Goal: Information Seeking & Learning: Understand process/instructions

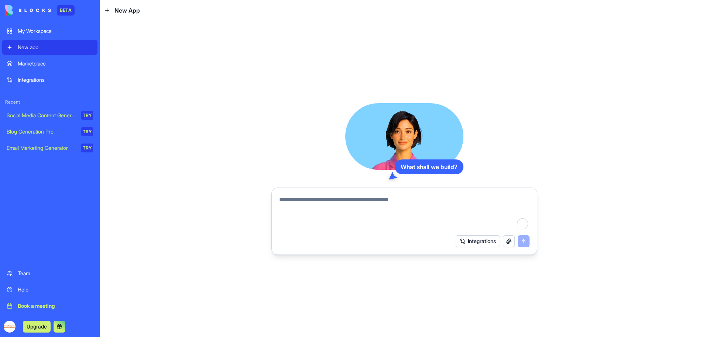
paste textarea "**********"
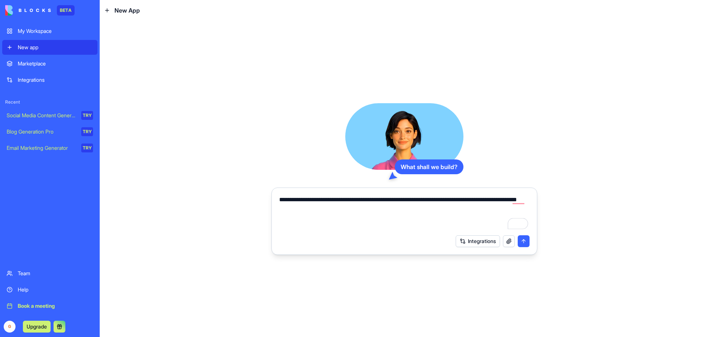
type textarea "**********"
click at [493, 240] on button "Integrations" at bounding box center [478, 241] width 44 height 12
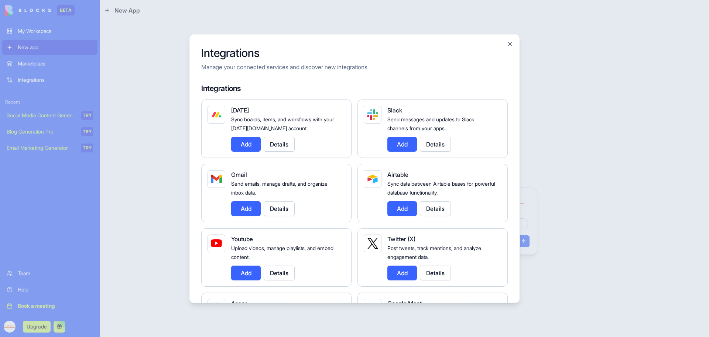
click at [275, 208] on button "Details" at bounding box center [279, 208] width 31 height 15
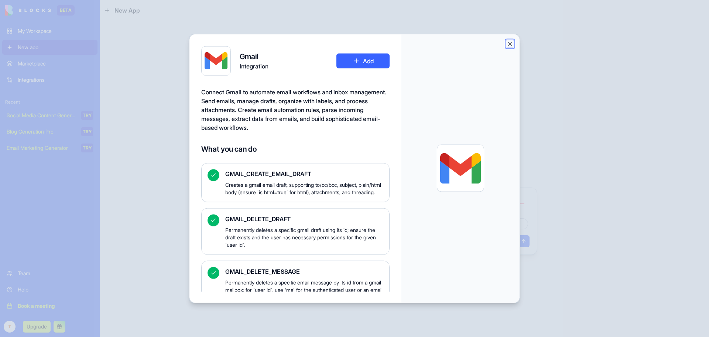
click at [508, 43] on button "Close" at bounding box center [510, 43] width 7 height 7
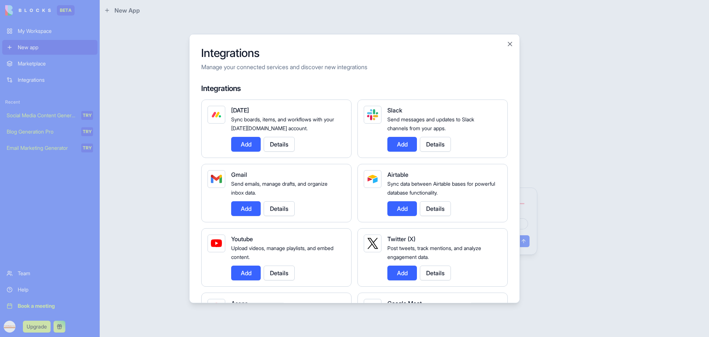
click at [248, 211] on button "Add" at bounding box center [246, 208] width 30 height 15
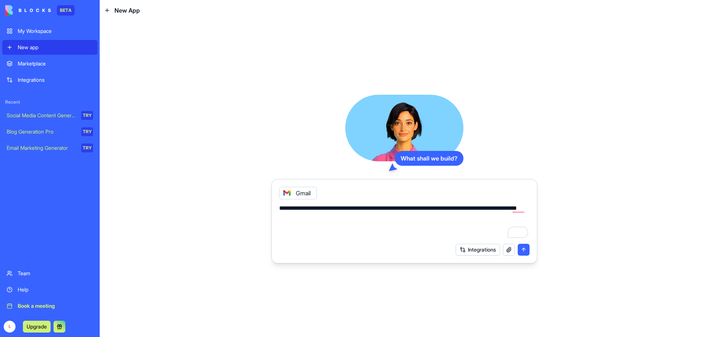
click at [486, 248] on button "Integrations" at bounding box center [478, 249] width 44 height 12
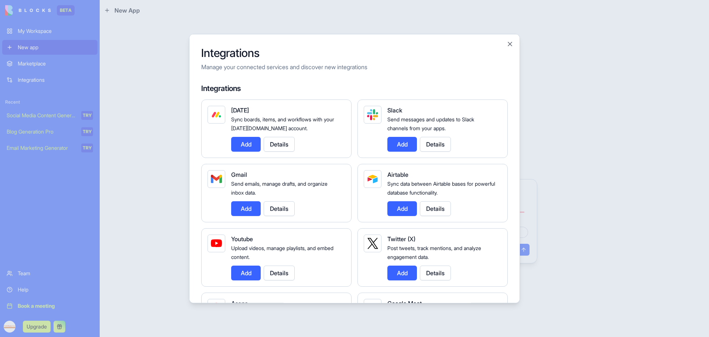
click at [512, 181] on div "Integrations Manage your connected services and discover new integrations Integ…" at bounding box center [354, 168] width 331 height 269
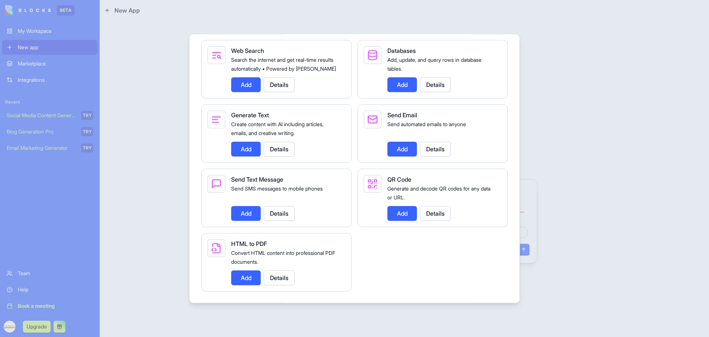
scroll to position [1028, 0]
click at [549, 125] on div at bounding box center [354, 168] width 709 height 337
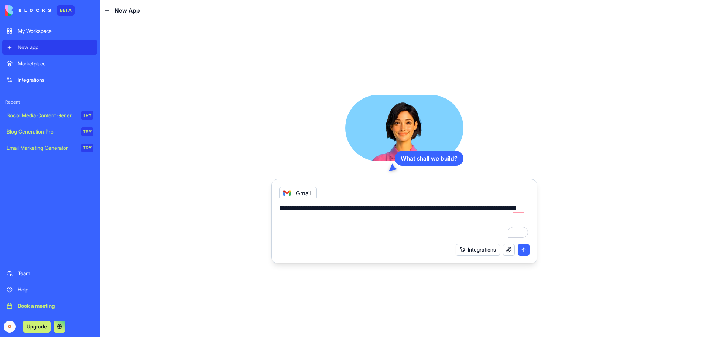
click at [522, 248] on button "submit" at bounding box center [524, 249] width 12 height 12
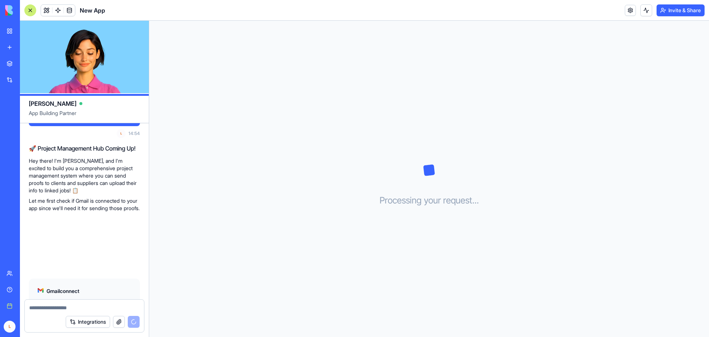
scroll to position [90, 0]
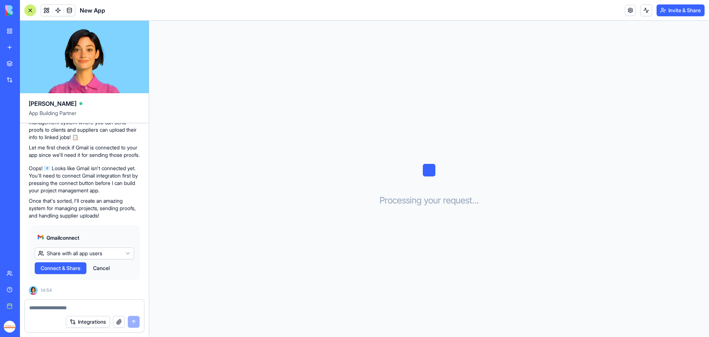
click at [104, 270] on button "Cancel" at bounding box center [101, 268] width 24 height 12
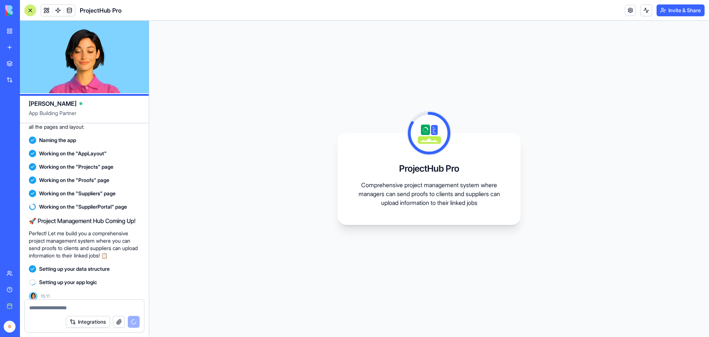
scroll to position [300, 0]
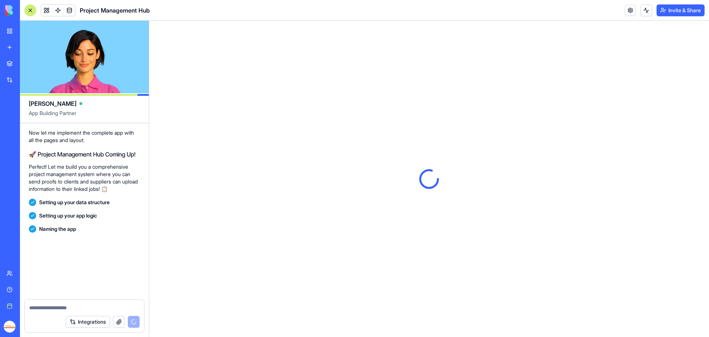
scroll to position [534, 0]
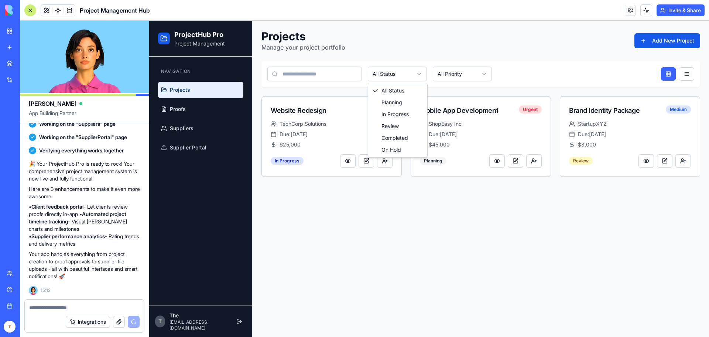
click at [408, 75] on html "ProjectHub Pro Project Management Navigation Projects Proofs Suppliers Supplier…" at bounding box center [429, 179] width 560 height 316
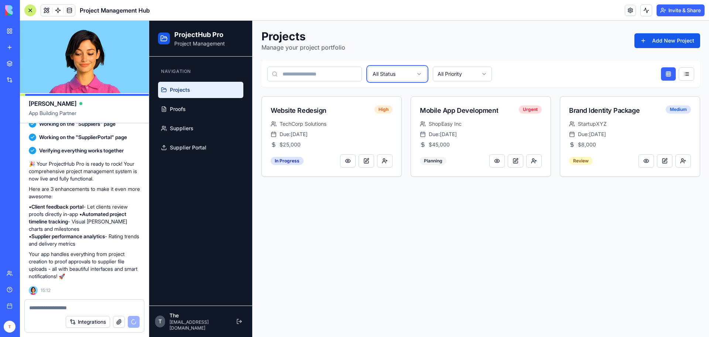
click at [408, 74] on html "ProjectHub Pro Project Management Navigation Projects Proofs Suppliers Supplier…" at bounding box center [429, 179] width 560 height 316
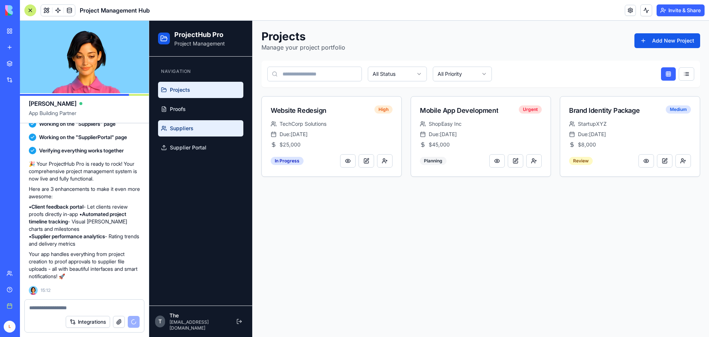
click at [183, 127] on span "Suppliers" at bounding box center [182, 128] width 24 height 7
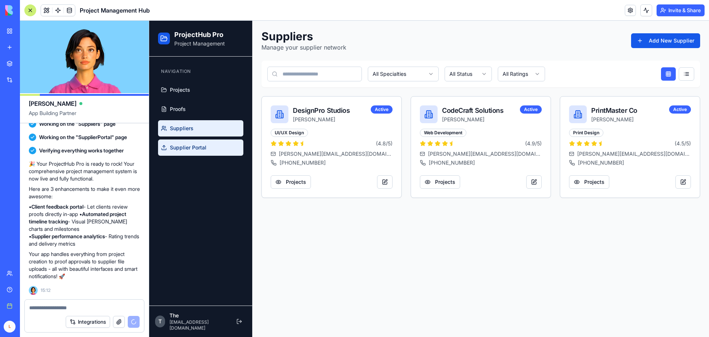
click at [189, 143] on link "Supplier Portal" at bounding box center [200, 147] width 85 height 16
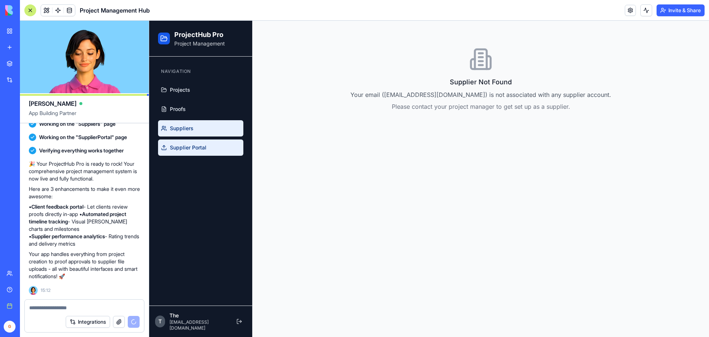
click at [195, 130] on link "Suppliers" at bounding box center [200, 128] width 85 height 16
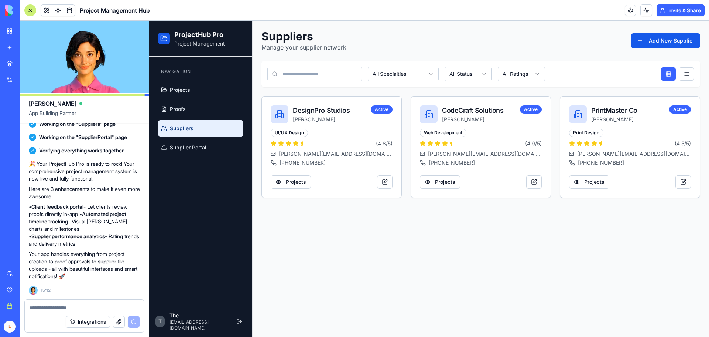
click at [62, 307] on textarea at bounding box center [84, 307] width 110 height 7
click at [10, 80] on link "Integrations" at bounding box center [17, 79] width 30 height 15
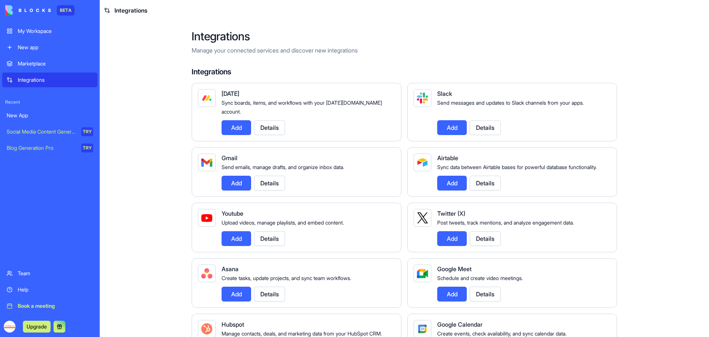
click at [31, 50] on div "New app" at bounding box center [55, 47] width 75 height 7
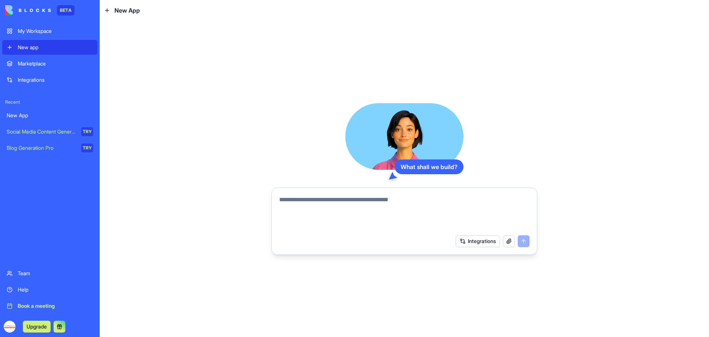
click at [330, 206] on textarea at bounding box center [404, 212] width 251 height 35
click at [334, 200] on textarea "To enrich screen reader interactions, please activate Accessibility in Grammarl…" at bounding box center [404, 212] width 251 height 35
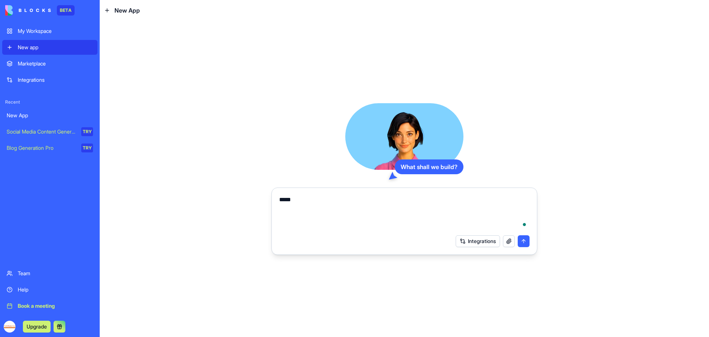
type textarea "******"
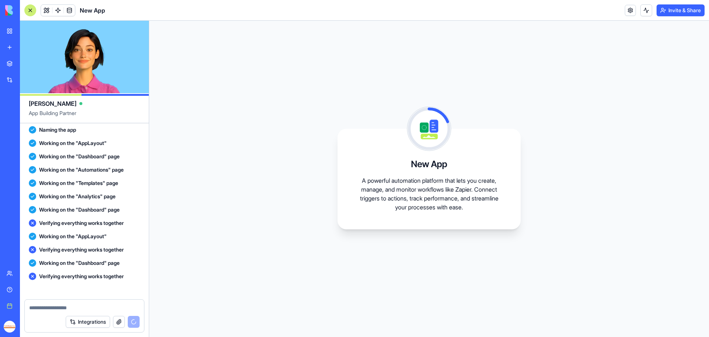
scroll to position [284, 0]
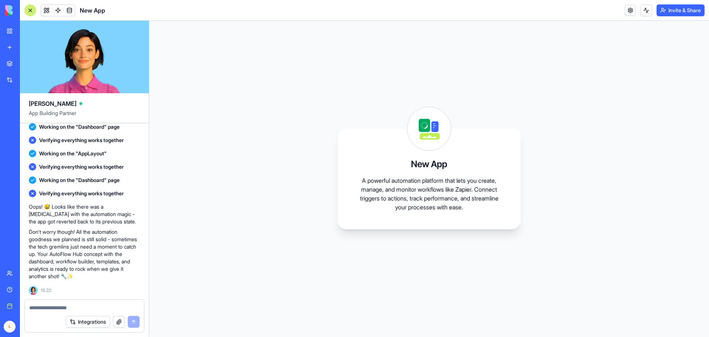
click at [27, 113] on div "Project Management Hub" at bounding box center [17, 115] width 21 height 7
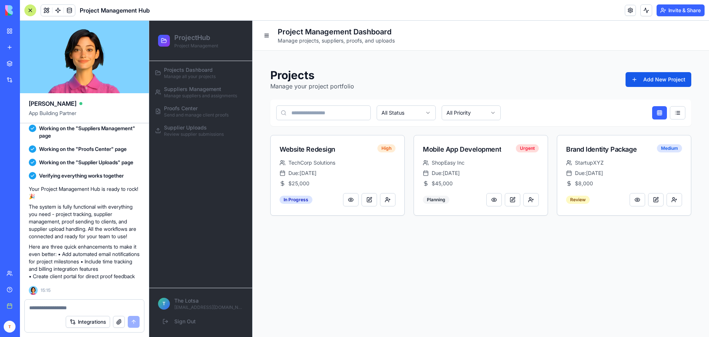
click at [19, 130] on div "New App" at bounding box center [17, 131] width 21 height 7
click at [27, 61] on div "Marketplace" at bounding box center [23, 63] width 10 height 7
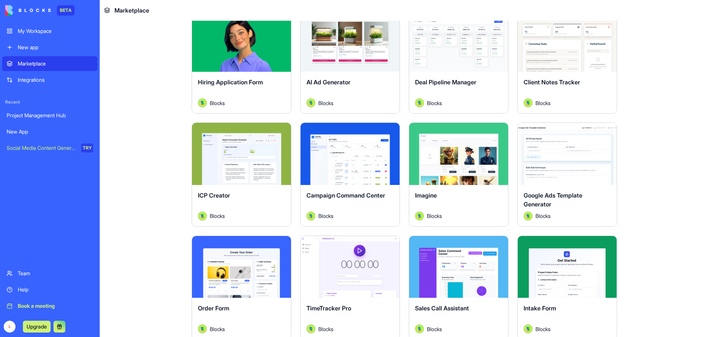
scroll to position [235, 0]
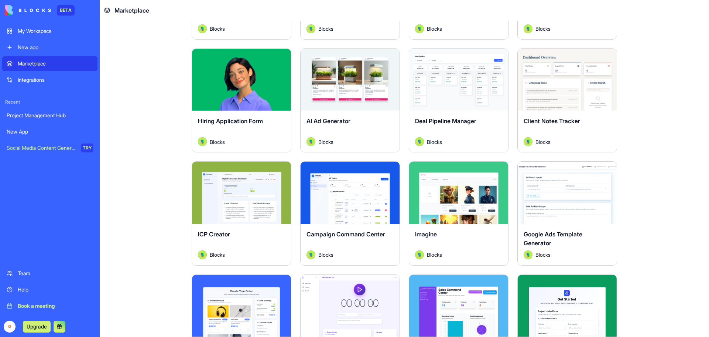
click at [455, 106] on div "Explore" at bounding box center [458, 80] width 99 height 62
click at [469, 78] on button "Explore" at bounding box center [458, 79] width 55 height 15
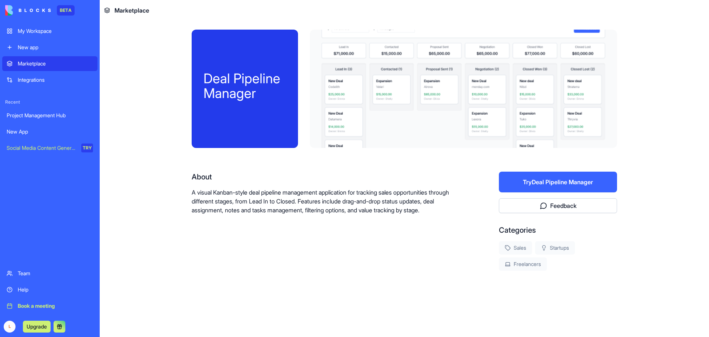
click at [27, 271] on div "Team" at bounding box center [55, 272] width 75 height 7
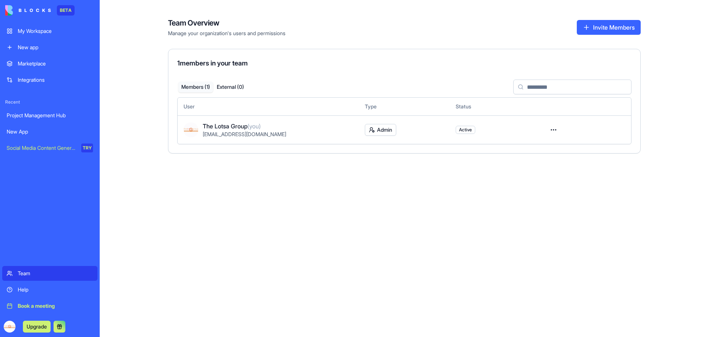
click at [36, 82] on div "Integrations" at bounding box center [55, 79] width 75 height 7
click at [31, 47] on div "New app" at bounding box center [55, 47] width 75 height 7
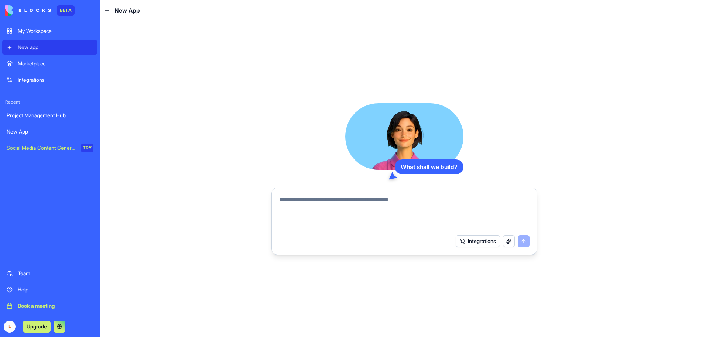
click at [32, 65] on div "Marketplace" at bounding box center [55, 63] width 75 height 7
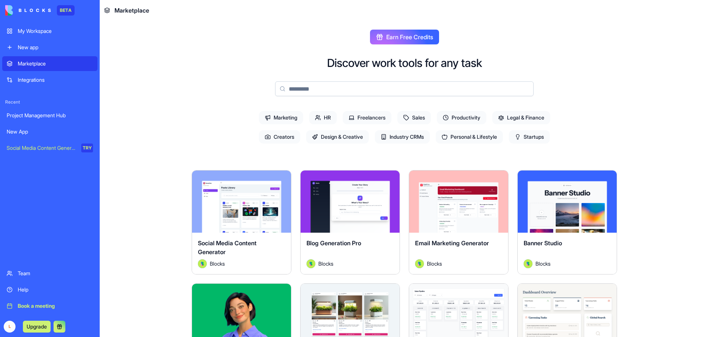
click at [24, 132] on div "New App" at bounding box center [50, 131] width 86 height 7
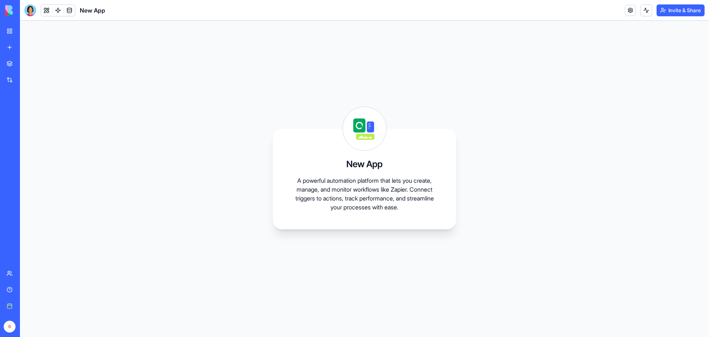
click at [27, 115] on div "Project Management Hub" at bounding box center [17, 115] width 21 height 7
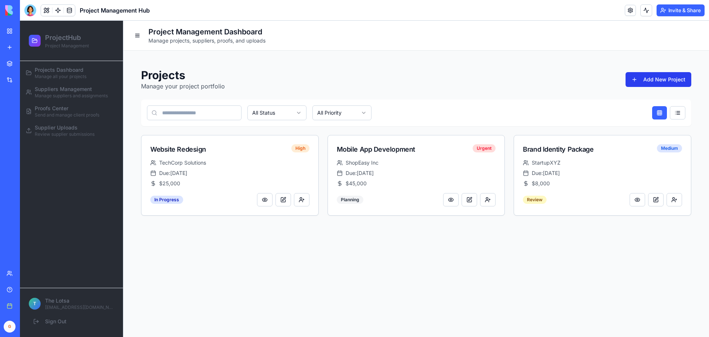
click at [645, 78] on button "Add New Project" at bounding box center [659, 79] width 66 height 15
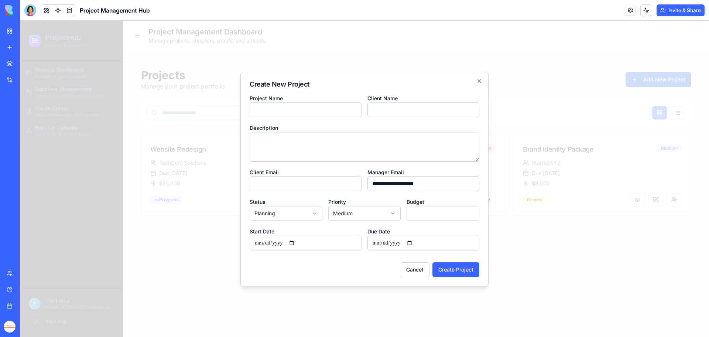
click at [416, 109] on input "Client Name" at bounding box center [424, 109] width 112 height 15
click at [480, 80] on icon "button" at bounding box center [479, 80] width 3 height 3
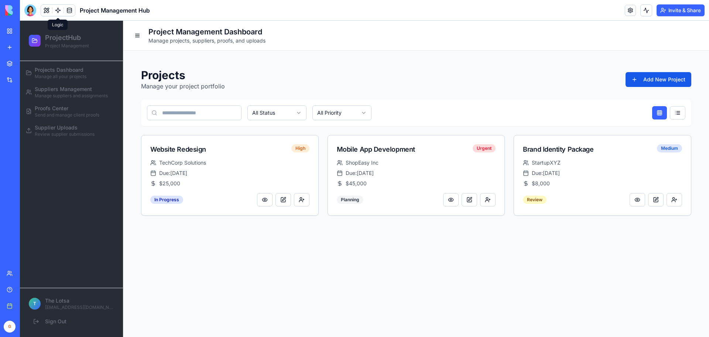
click at [58, 11] on link at bounding box center [57, 10] width 11 height 11
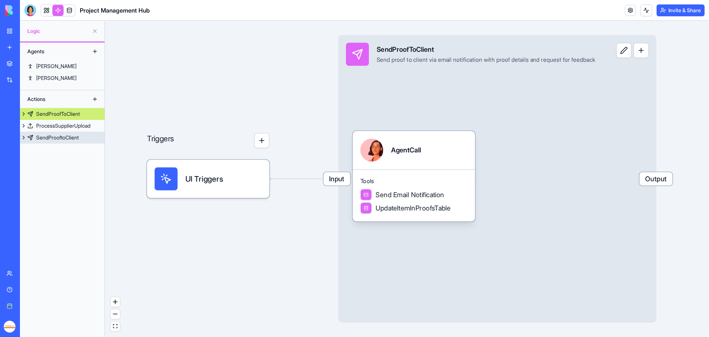
click at [65, 134] on div "SendProoftoClient" at bounding box center [57, 137] width 42 height 7
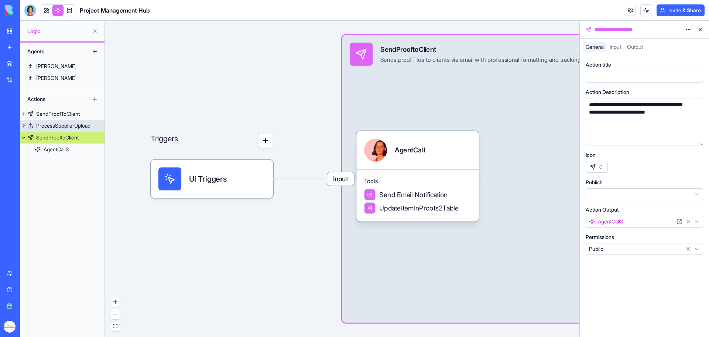
click at [72, 122] on div "ProcessSupplierUpload" at bounding box center [63, 125] width 54 height 7
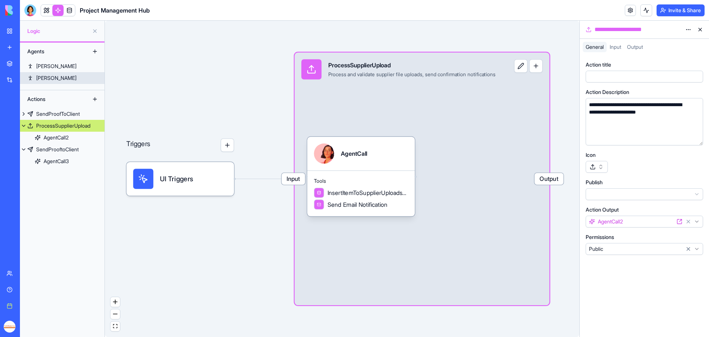
click at [62, 75] on link "Jane" at bounding box center [62, 78] width 85 height 12
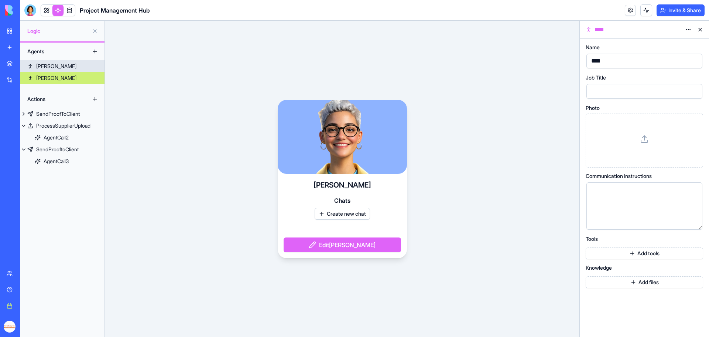
click at [64, 65] on link "Nora" at bounding box center [62, 66] width 85 height 12
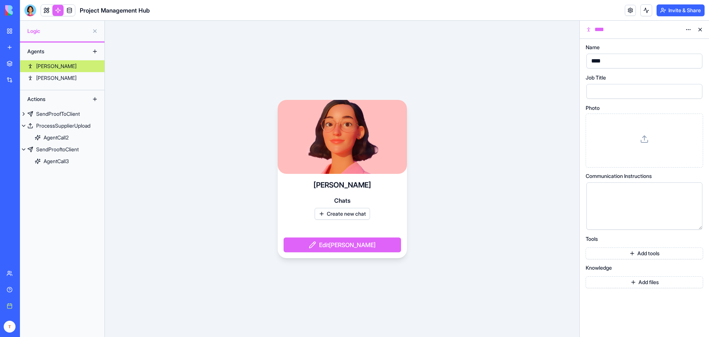
click at [14, 29] on link "My Workspace" at bounding box center [17, 31] width 30 height 15
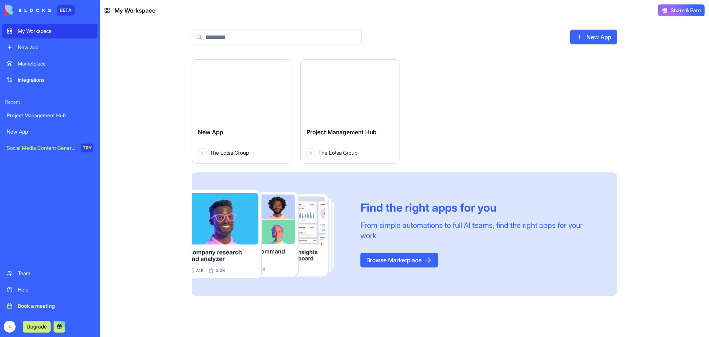
click at [244, 90] on button "Launch" at bounding box center [241, 90] width 55 height 15
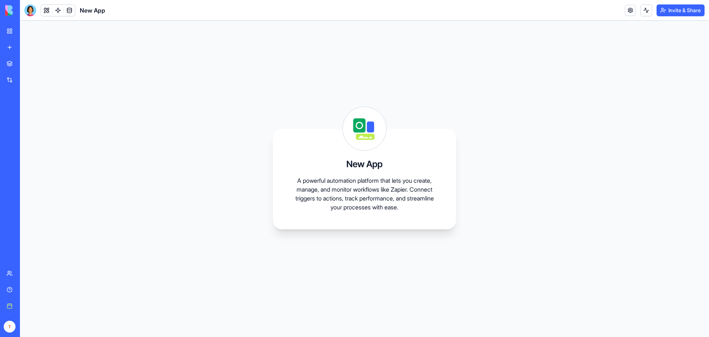
click at [377, 170] on div "New App A powerful automation platform that lets you create, manage, and monito…" at bounding box center [364, 179] width 183 height 100
click at [27, 29] on div "My Workspace" at bounding box center [23, 30] width 10 height 7
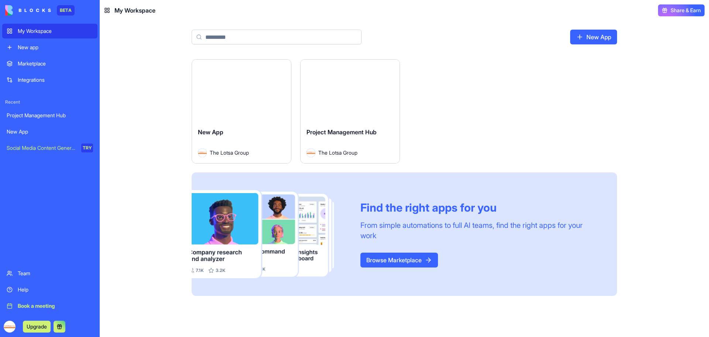
click at [392, 257] on link "Browse Marketplace" at bounding box center [400, 259] width 78 height 15
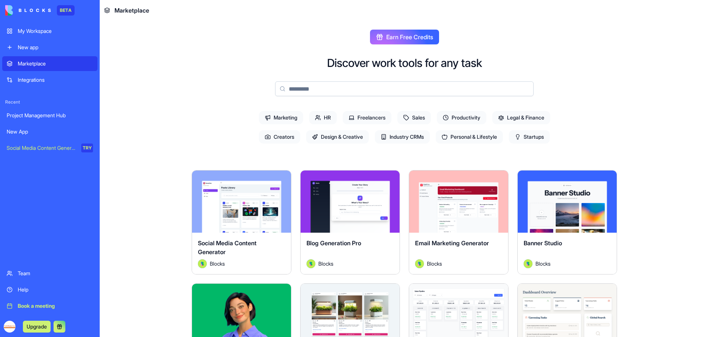
click at [41, 30] on div "My Workspace" at bounding box center [55, 30] width 75 height 7
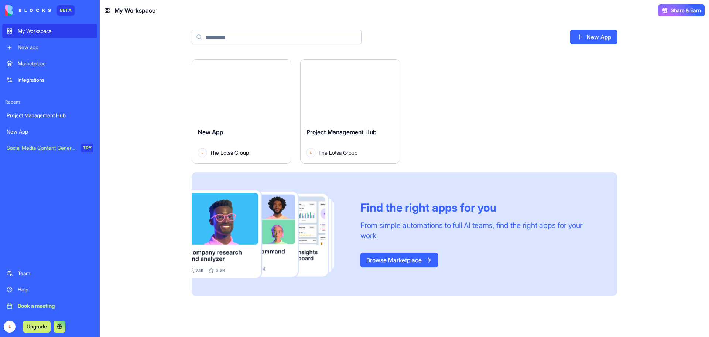
click at [326, 119] on div "Launch" at bounding box center [350, 90] width 99 height 62
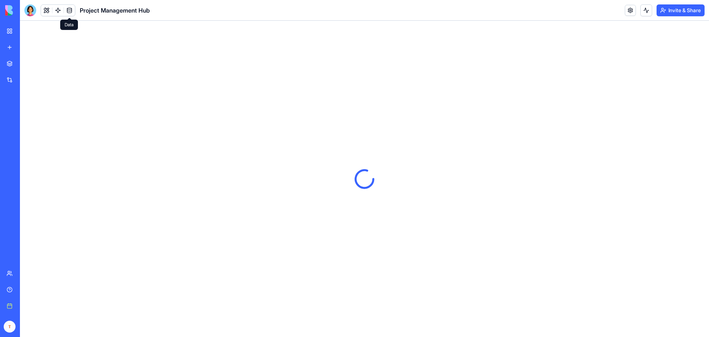
click at [67, 7] on link at bounding box center [69, 10] width 11 height 11
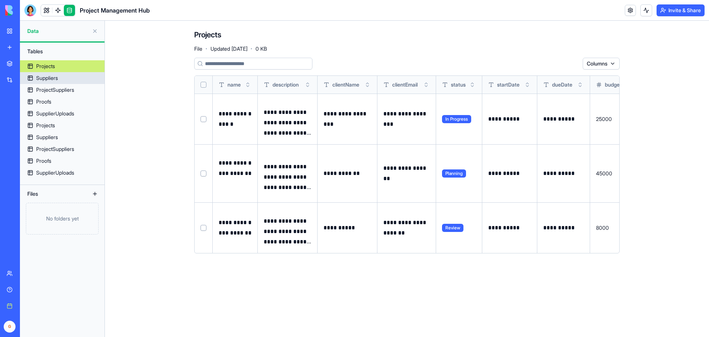
click at [54, 77] on div "Suppliers" at bounding box center [47, 77] width 22 height 7
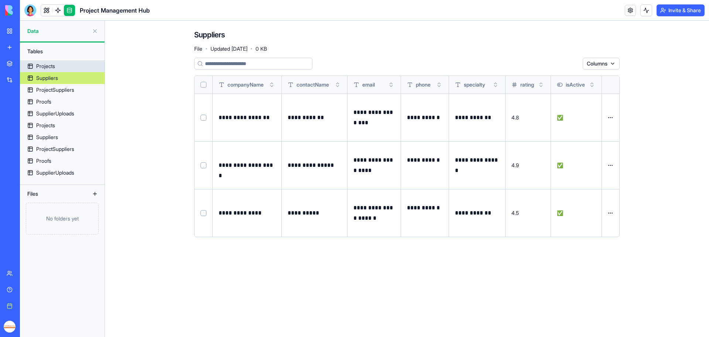
click at [56, 61] on link "Projects" at bounding box center [62, 66] width 85 height 12
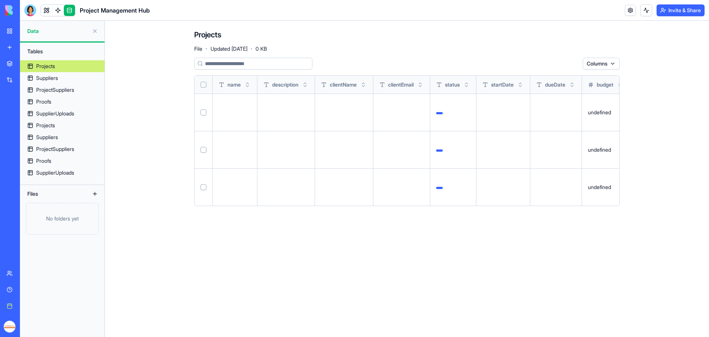
click at [33, 66] on link "Projects" at bounding box center [62, 66] width 85 height 12
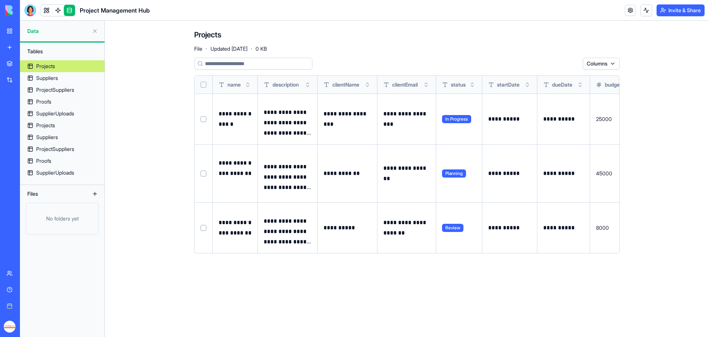
click at [35, 66] on link "Projects" at bounding box center [62, 66] width 85 height 12
click at [93, 193] on button at bounding box center [95, 194] width 12 height 12
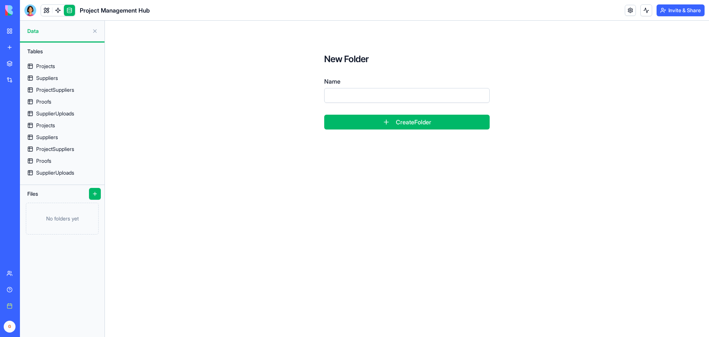
click at [97, 193] on button at bounding box center [95, 194] width 12 height 12
click at [72, 125] on link "Projects" at bounding box center [62, 125] width 85 height 12
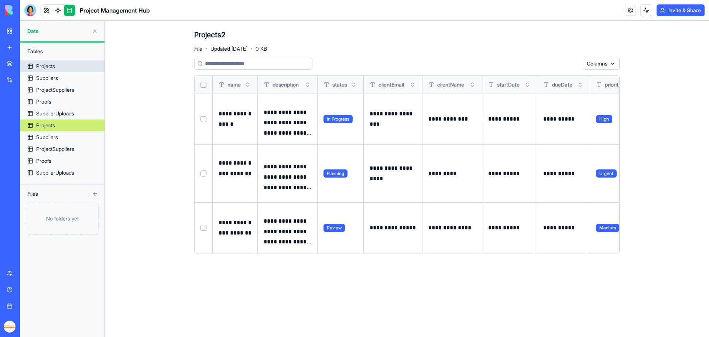
click at [61, 68] on link "Projects" at bounding box center [62, 66] width 85 height 12
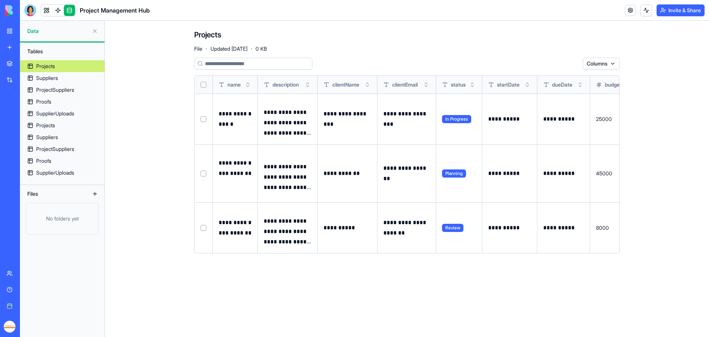
click at [22, 293] on link "Help" at bounding box center [17, 289] width 30 height 15
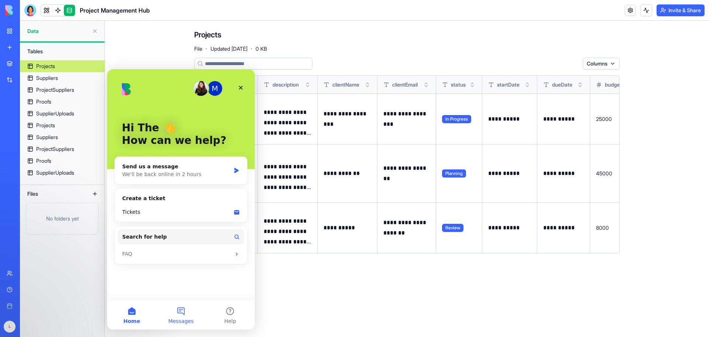
click at [187, 306] on button "Messages" at bounding box center [180, 315] width 49 height 30
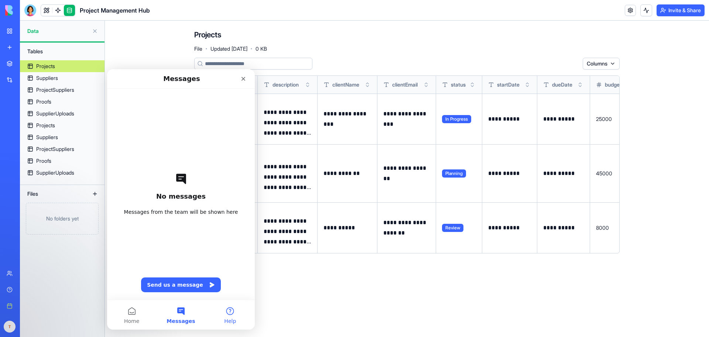
click at [228, 310] on button "Help" at bounding box center [230, 315] width 49 height 30
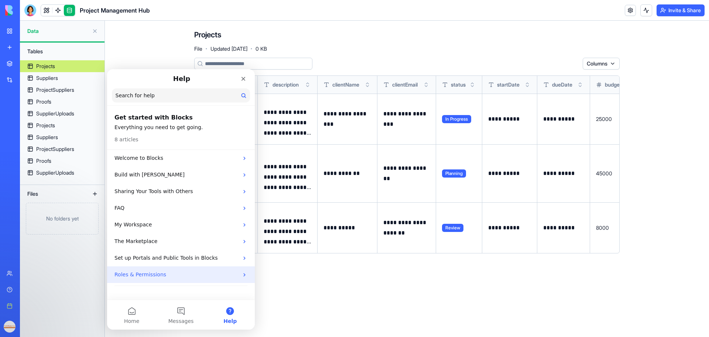
click at [235, 275] on p "Roles & Permissions" at bounding box center [177, 274] width 124 height 8
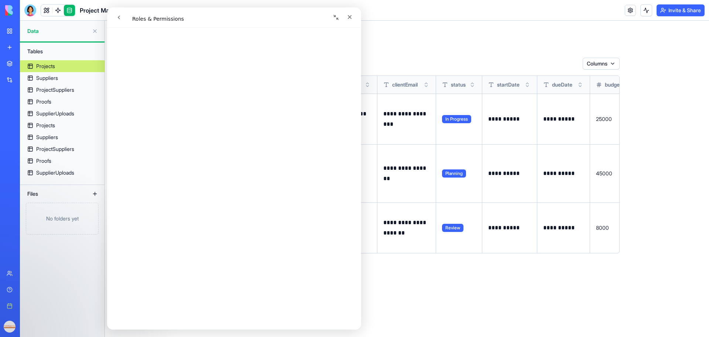
scroll to position [389, 0]
drag, startPoint x: 359, startPoint y: 43, endPoint x: 478, endPoint y: 67, distance: 122.1
click at [352, 16] on icon "Close" at bounding box center [350, 17] width 4 height 4
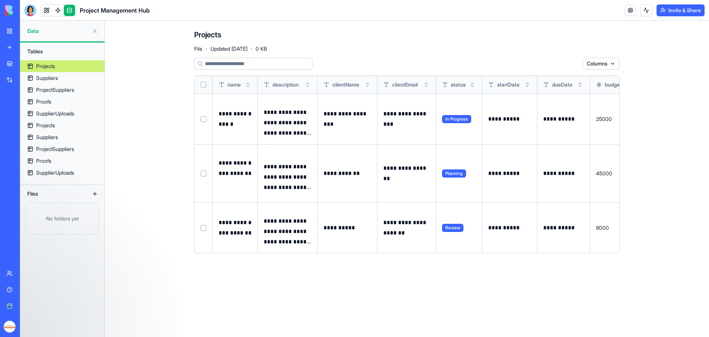
scroll to position [0, 0]
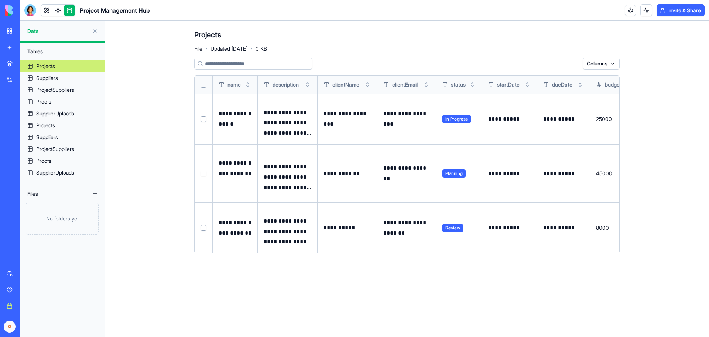
click at [23, 286] on div "Help" at bounding box center [23, 289] width 10 height 7
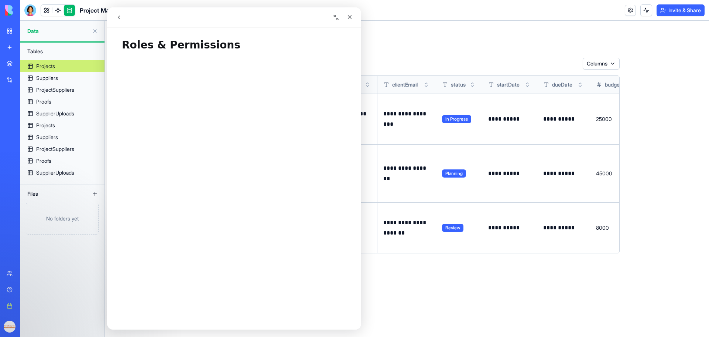
click at [120, 14] on icon "go back" at bounding box center [119, 17] width 6 height 6
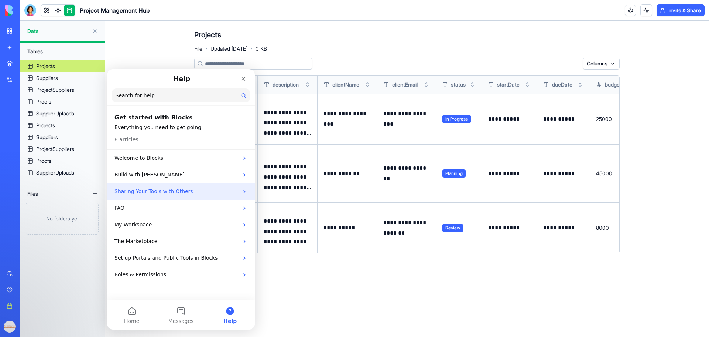
click at [167, 193] on p "Sharing Your Tools with Others" at bounding box center [177, 191] width 124 height 8
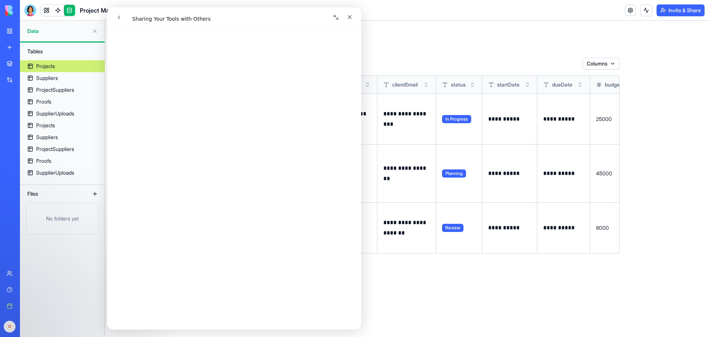
scroll to position [215, 0]
click at [119, 15] on icon "go back" at bounding box center [119, 17] width 6 height 6
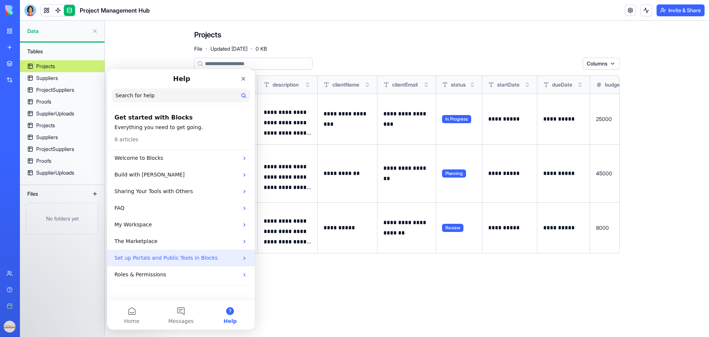
click at [191, 253] on div "Set up Portals and Public Tools in Blocks" at bounding box center [181, 257] width 148 height 17
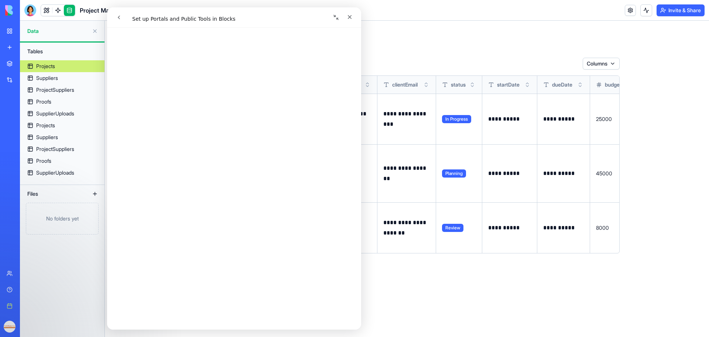
scroll to position [828, 0]
click at [117, 16] on icon "go back" at bounding box center [119, 17] width 6 height 6
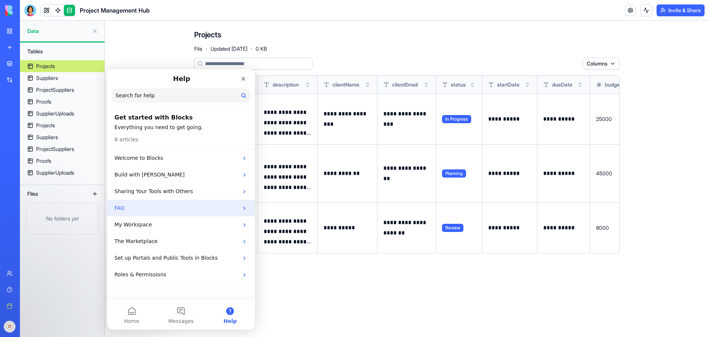
click at [162, 201] on div "FAQ" at bounding box center [181, 208] width 148 height 17
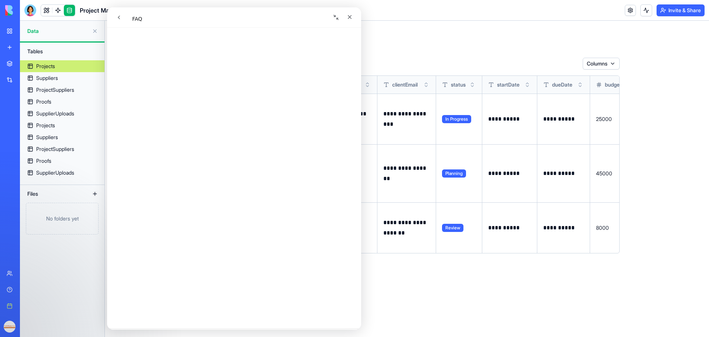
scroll to position [337, 0]
